Goal: Information Seeking & Learning: Learn about a topic

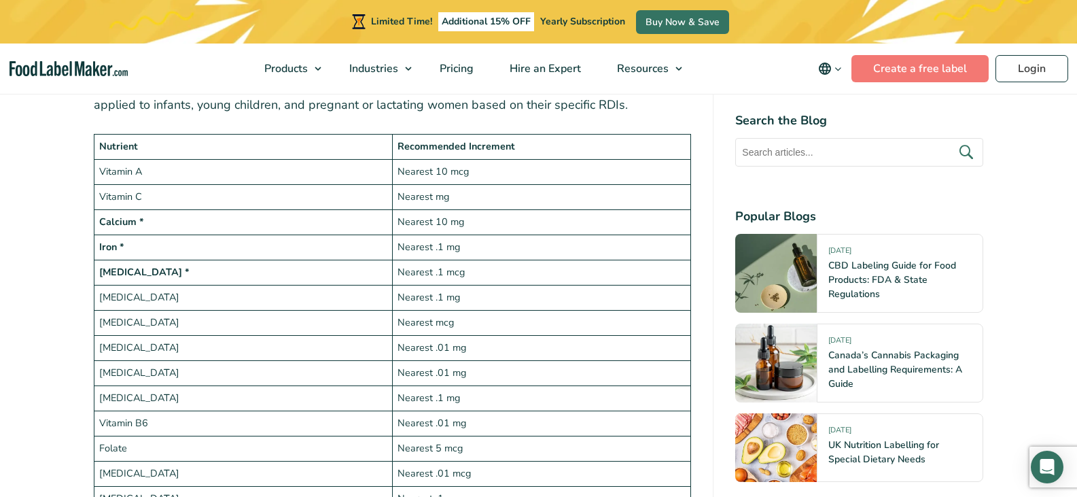
scroll to position [2107, 0]
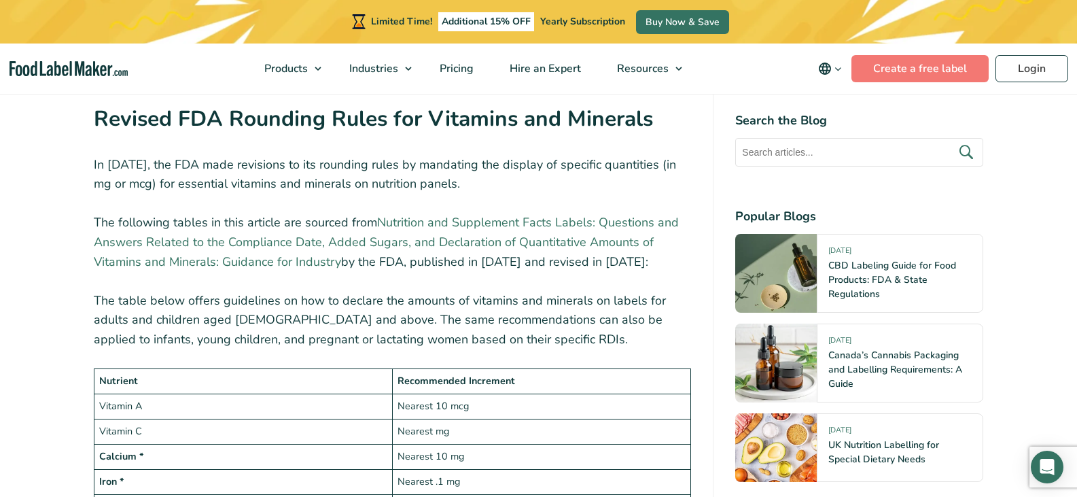
click at [575, 230] on link "Nutrition and Supplement Facts Labels: Questions and Answers Related to the Com…" at bounding box center [386, 242] width 585 height 56
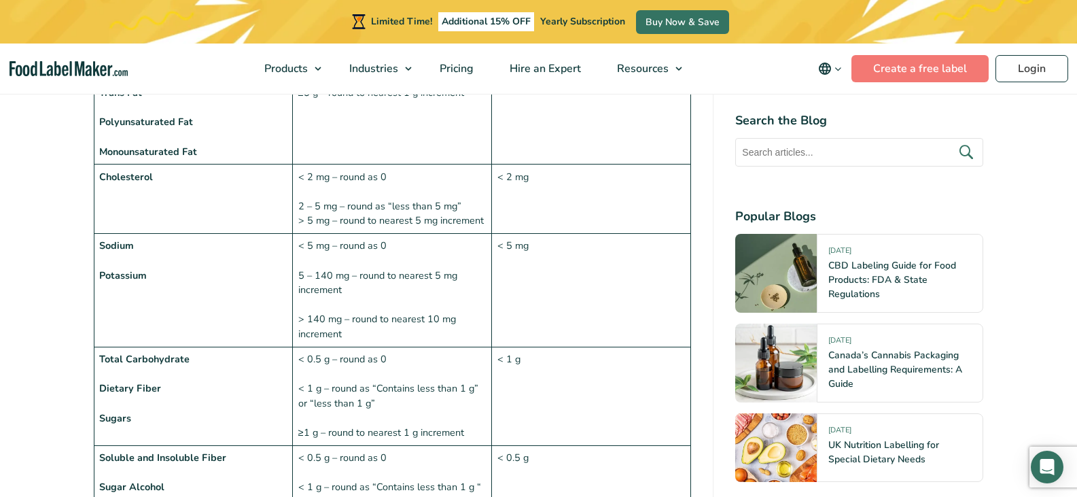
scroll to position [748, 0]
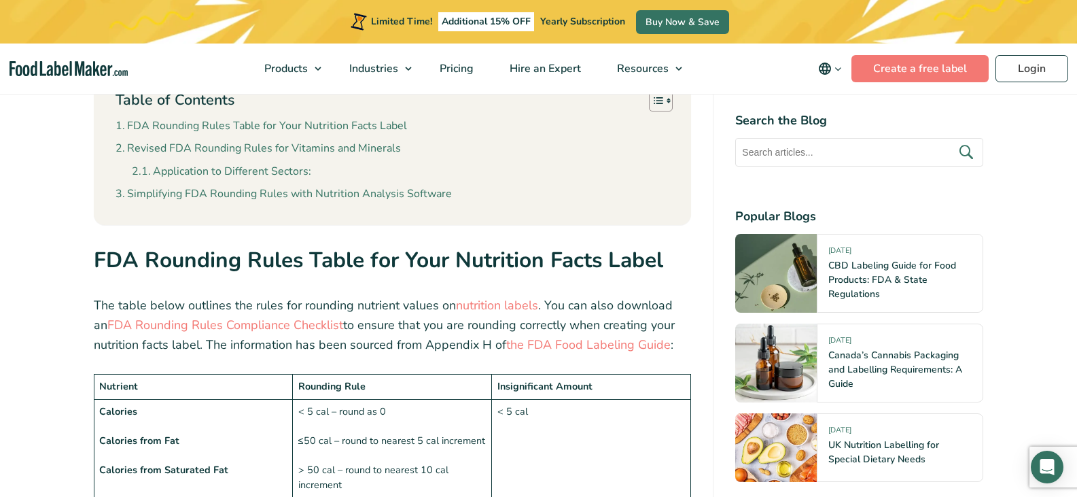
click at [803, 154] on input "text" at bounding box center [859, 152] width 248 height 29
type input "incomplete trans fat amount"
click at [952, 141] on button "submit" at bounding box center [966, 152] width 29 height 22
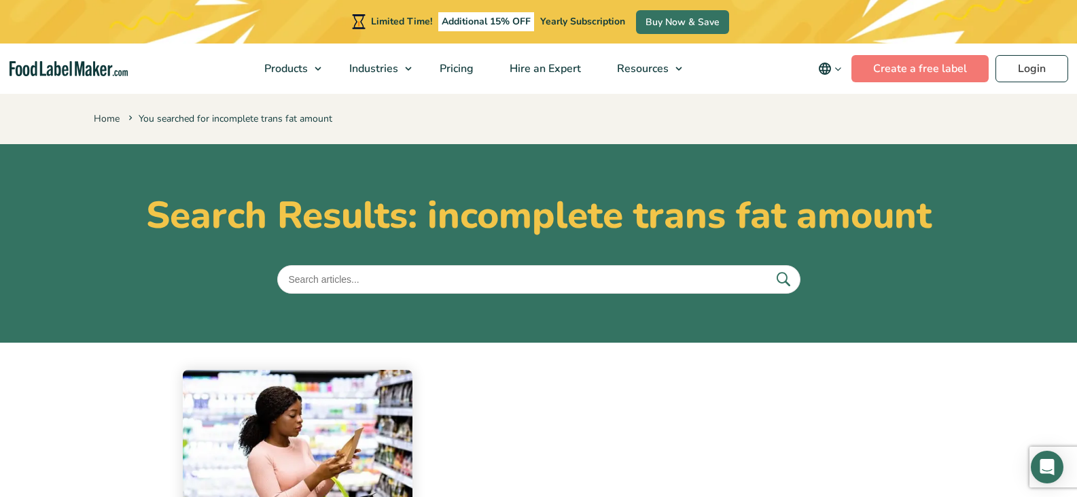
click at [351, 281] on input "text" at bounding box center [538, 279] width 523 height 29
type input "t"
type input "incomplete nutrients"
click at [769, 268] on button "submit" at bounding box center [783, 279] width 29 height 22
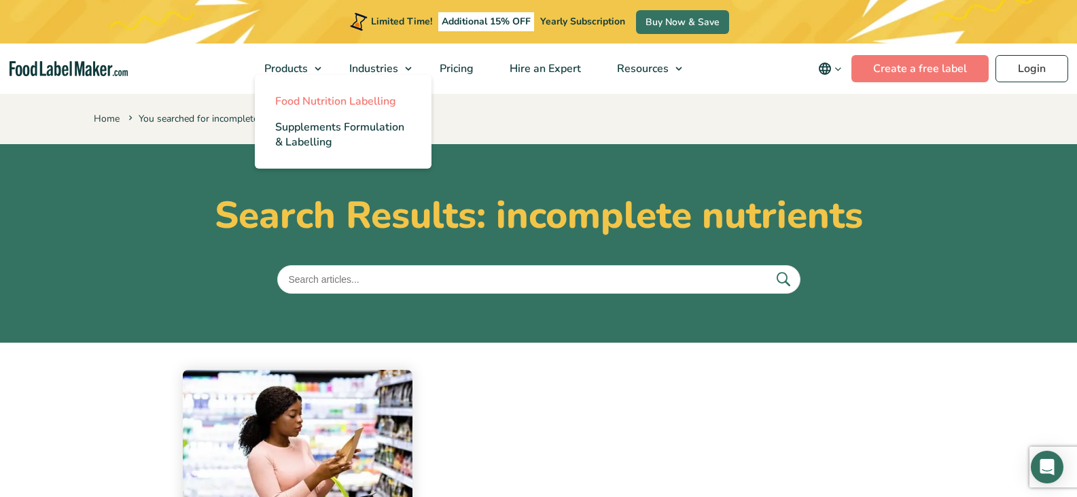
click at [286, 101] on span "Food Nutrition Labelling" at bounding box center [335, 101] width 121 height 15
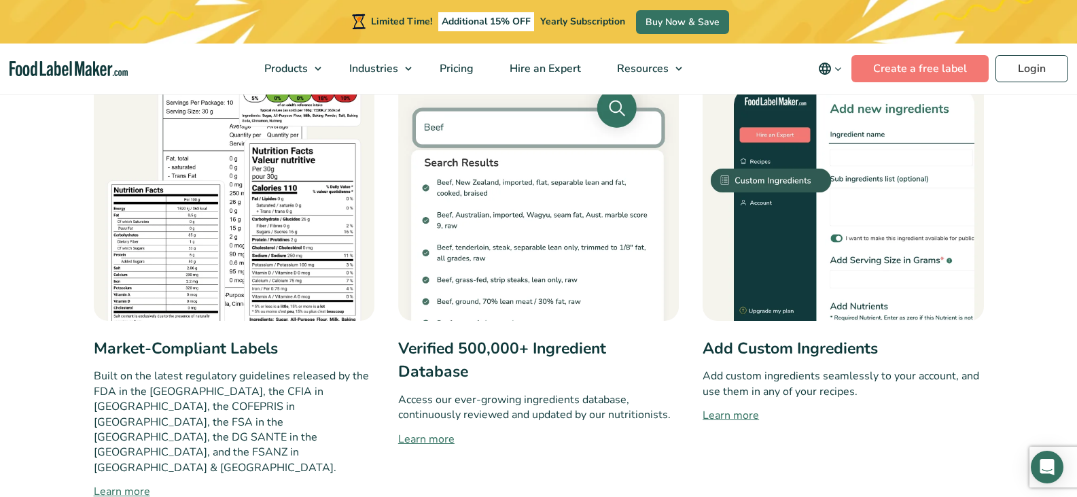
scroll to position [680, 0]
